Goal: Task Accomplishment & Management: Use online tool/utility

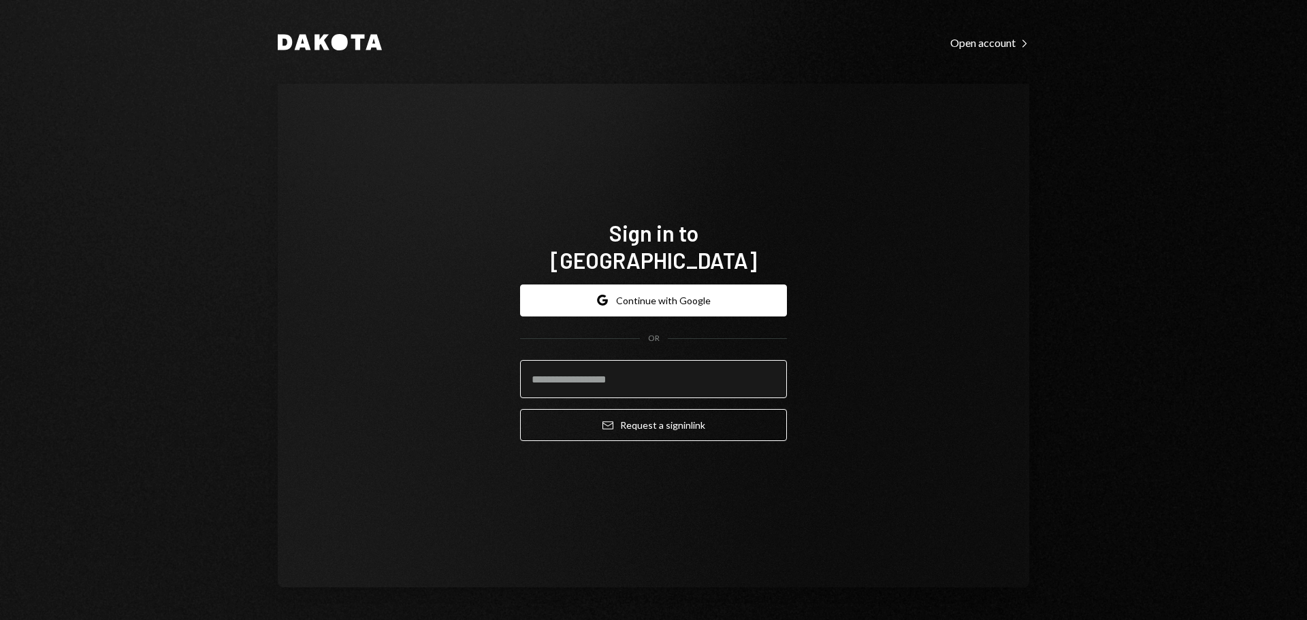
click at [573, 370] on input "email" at bounding box center [653, 379] width 267 height 38
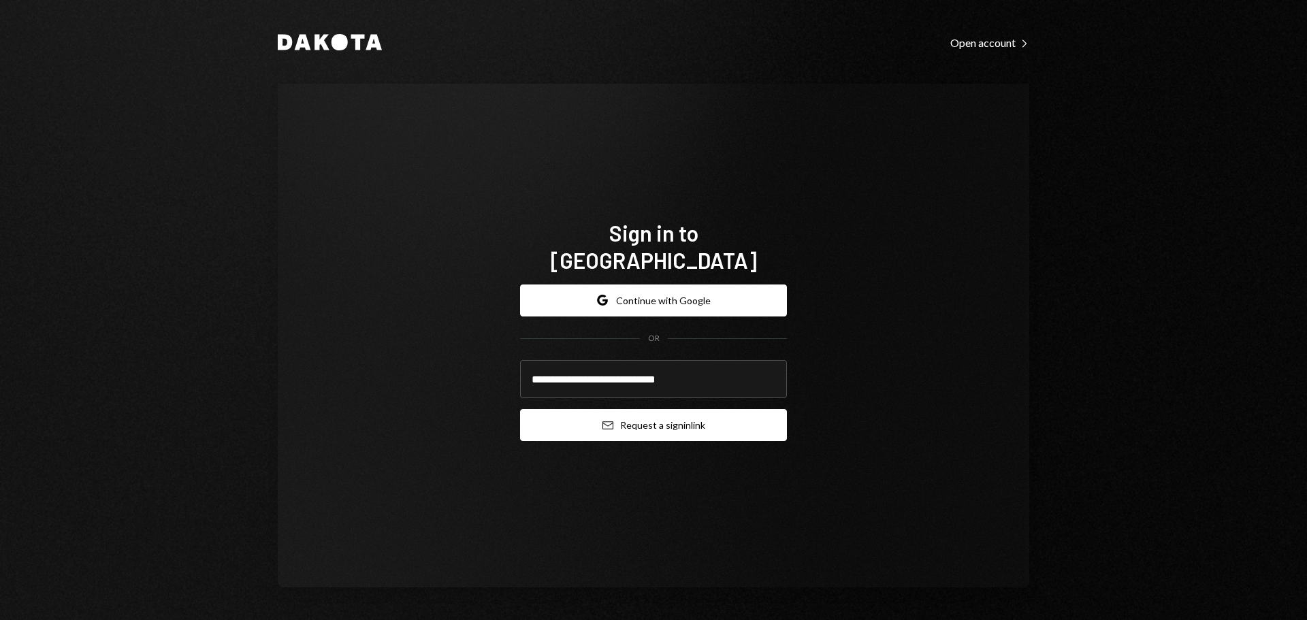
type input "**********"
click at [652, 422] on button "Email Request a sign in link" at bounding box center [653, 425] width 267 height 32
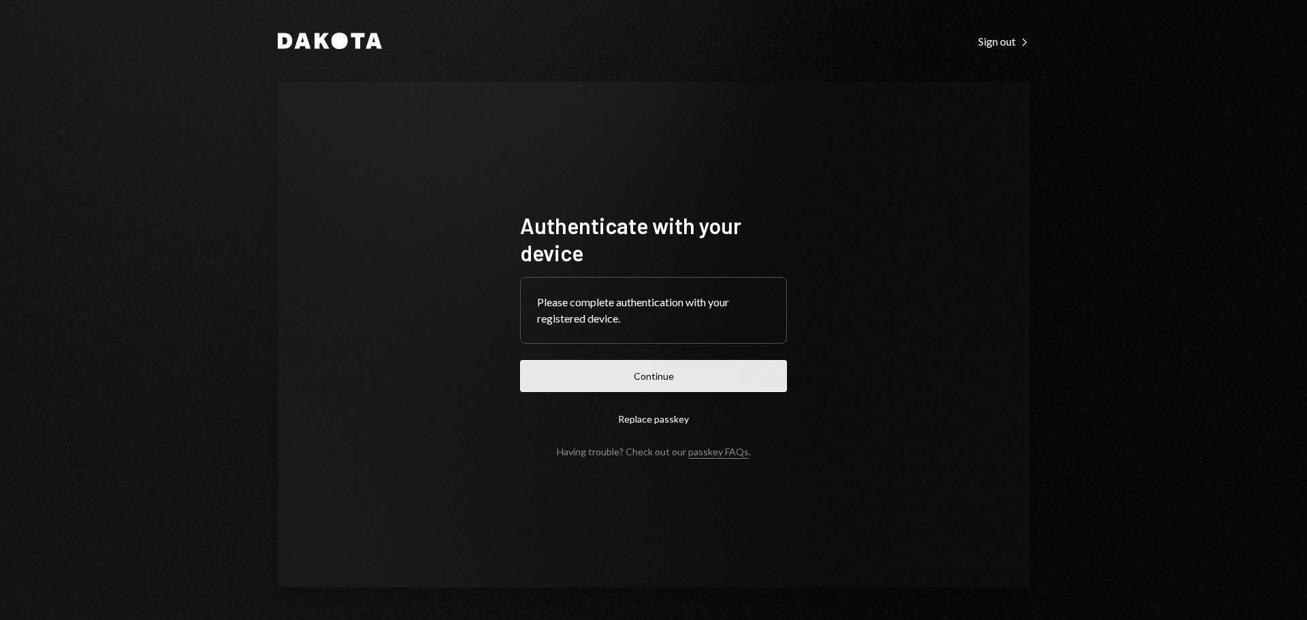
click at [624, 379] on button "Continue" at bounding box center [653, 376] width 267 height 32
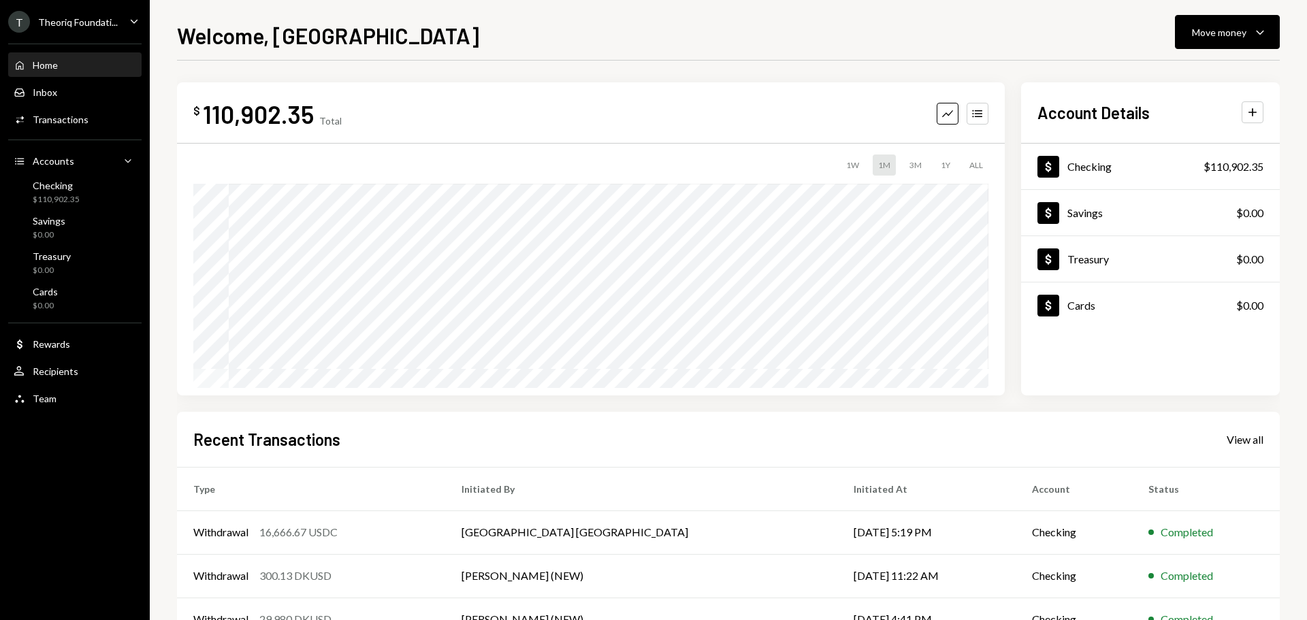
click at [74, 23] on div "Theoriq Foundati..." at bounding box center [78, 22] width 80 height 12
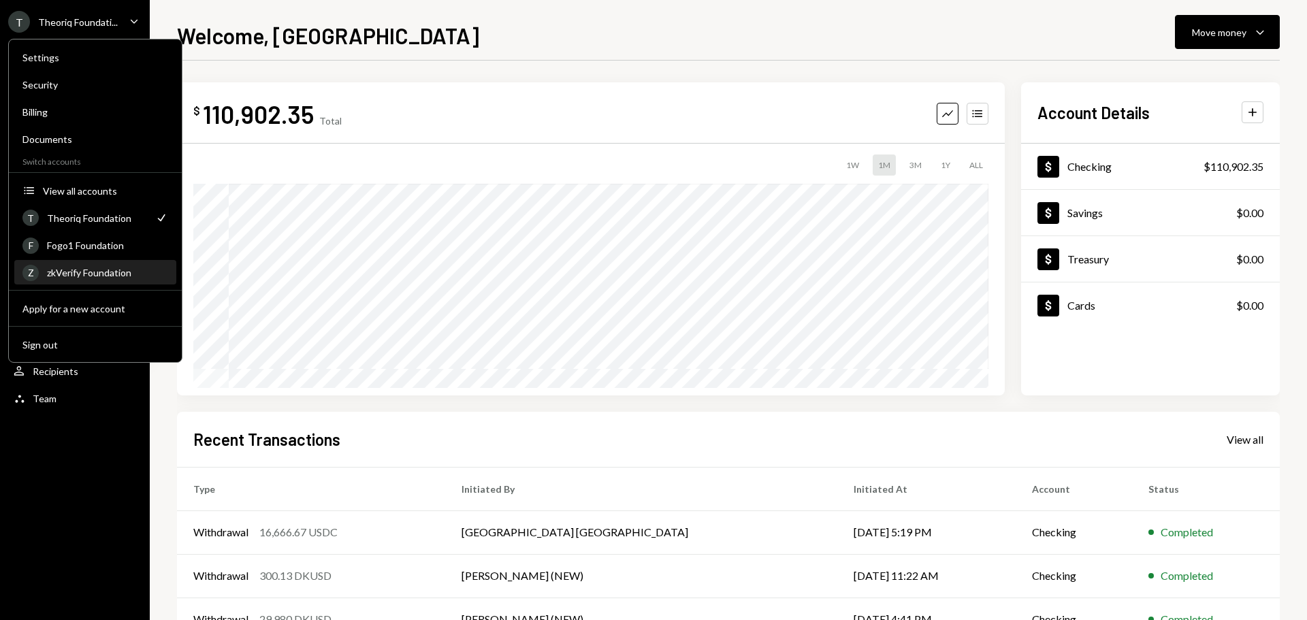
click at [115, 270] on div "zkVerify Foundation" at bounding box center [107, 273] width 121 height 12
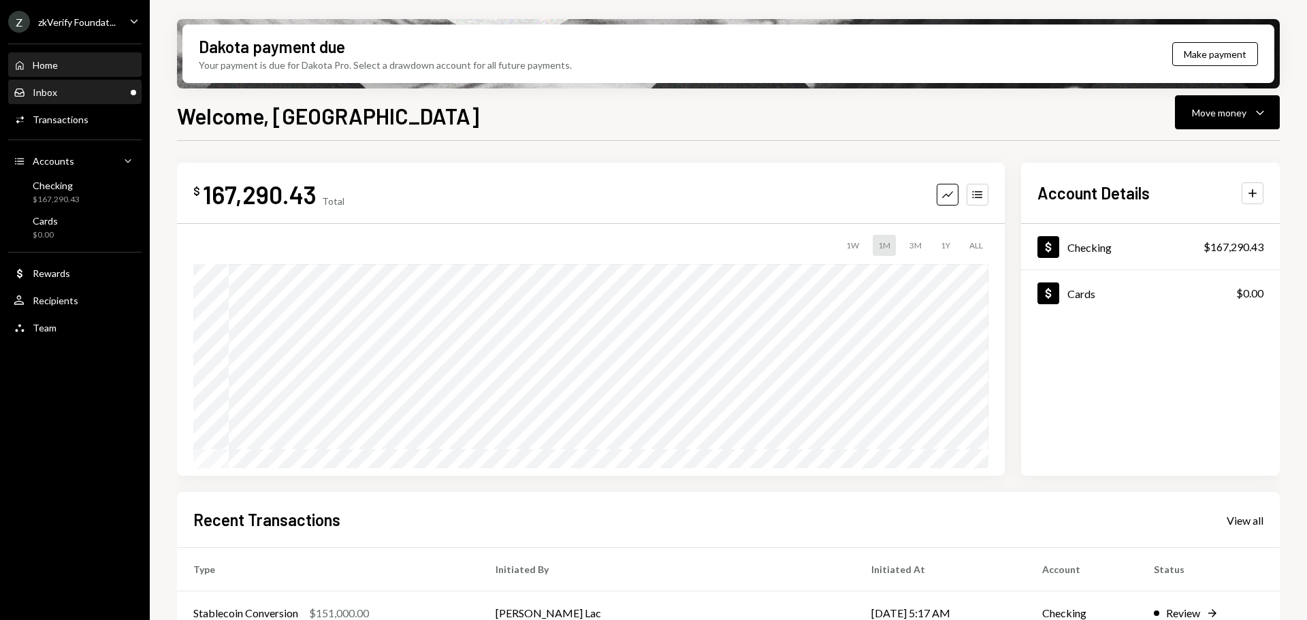
click at [95, 92] on div "Inbox Inbox" at bounding box center [75, 92] width 123 height 12
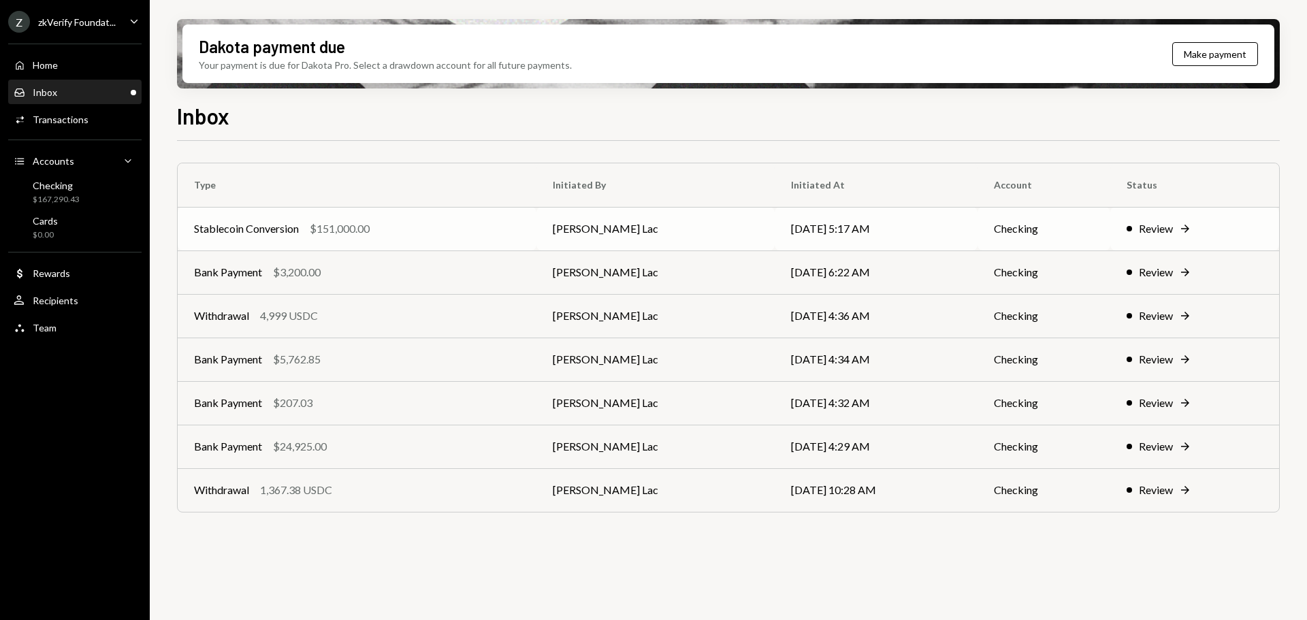
click at [434, 224] on div "Stablecoin Conversion $151,000.00" at bounding box center [357, 229] width 326 height 16
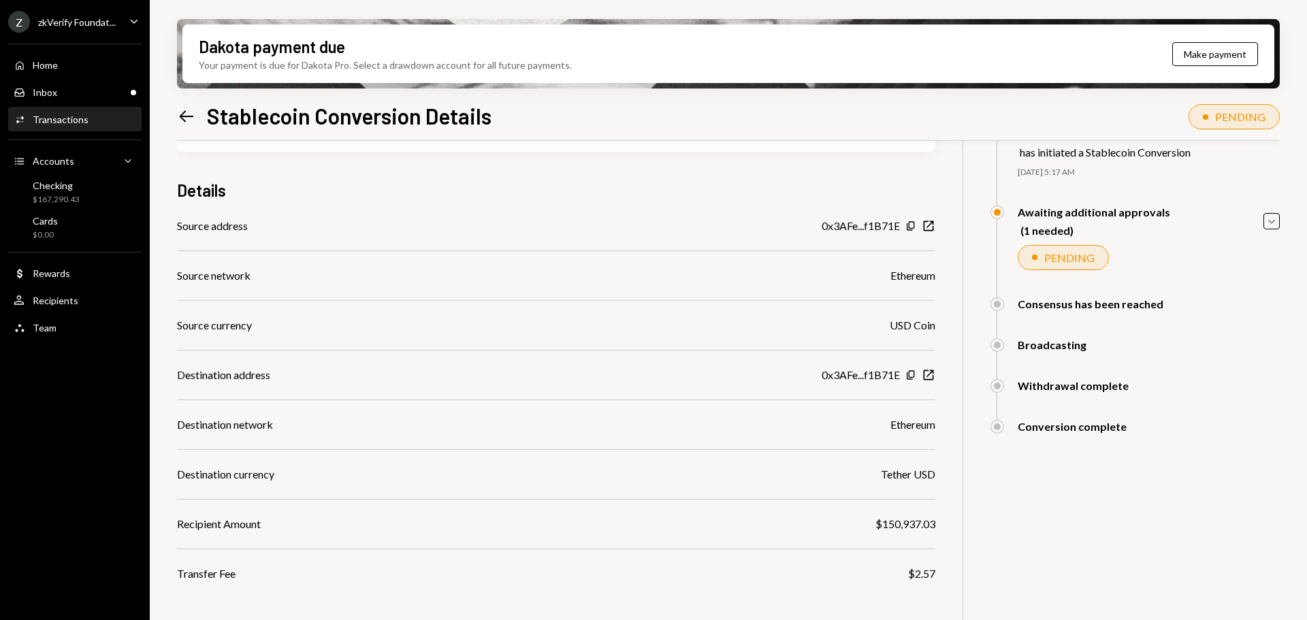
scroll to position [129, 0]
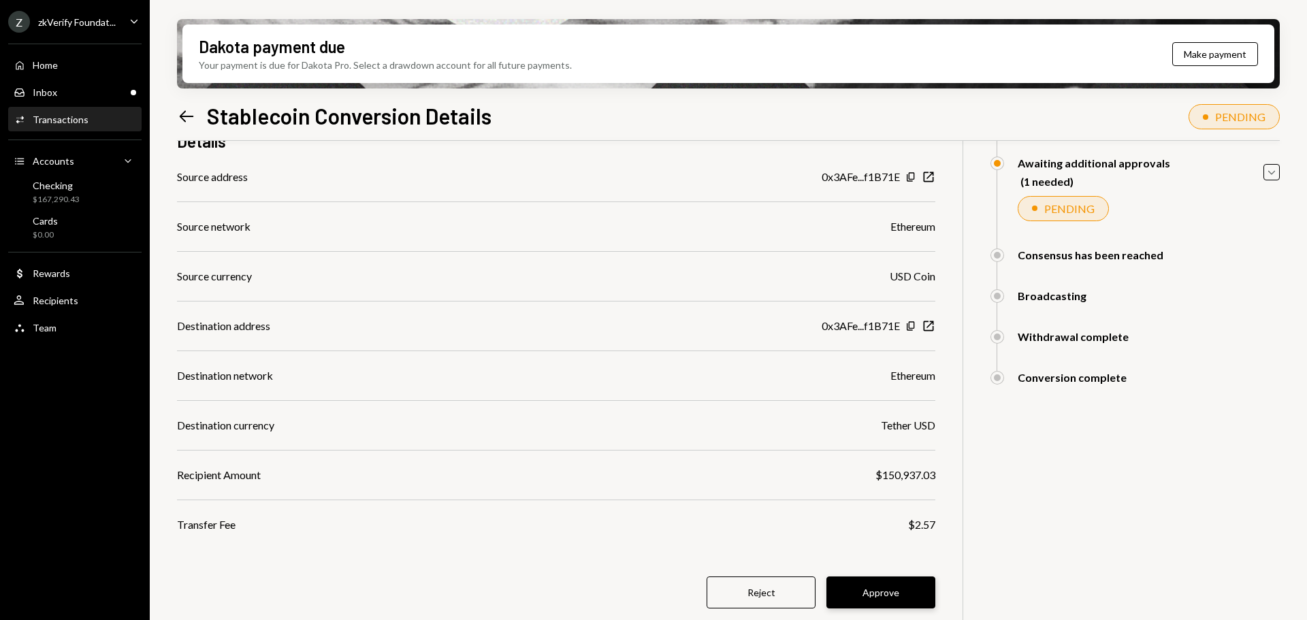
click at [854, 588] on button "Approve" at bounding box center [881, 593] width 109 height 32
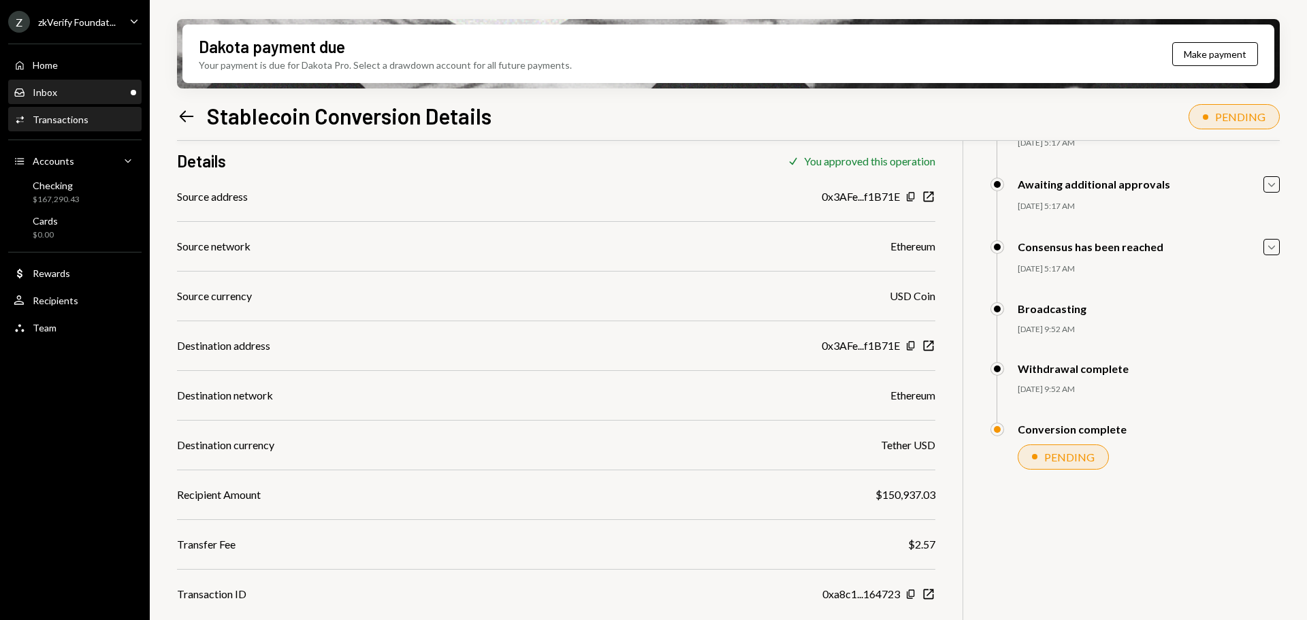
click at [97, 98] on div "Inbox Inbox" at bounding box center [75, 92] width 123 height 12
